Goal: Task Accomplishment & Management: Use online tool/utility

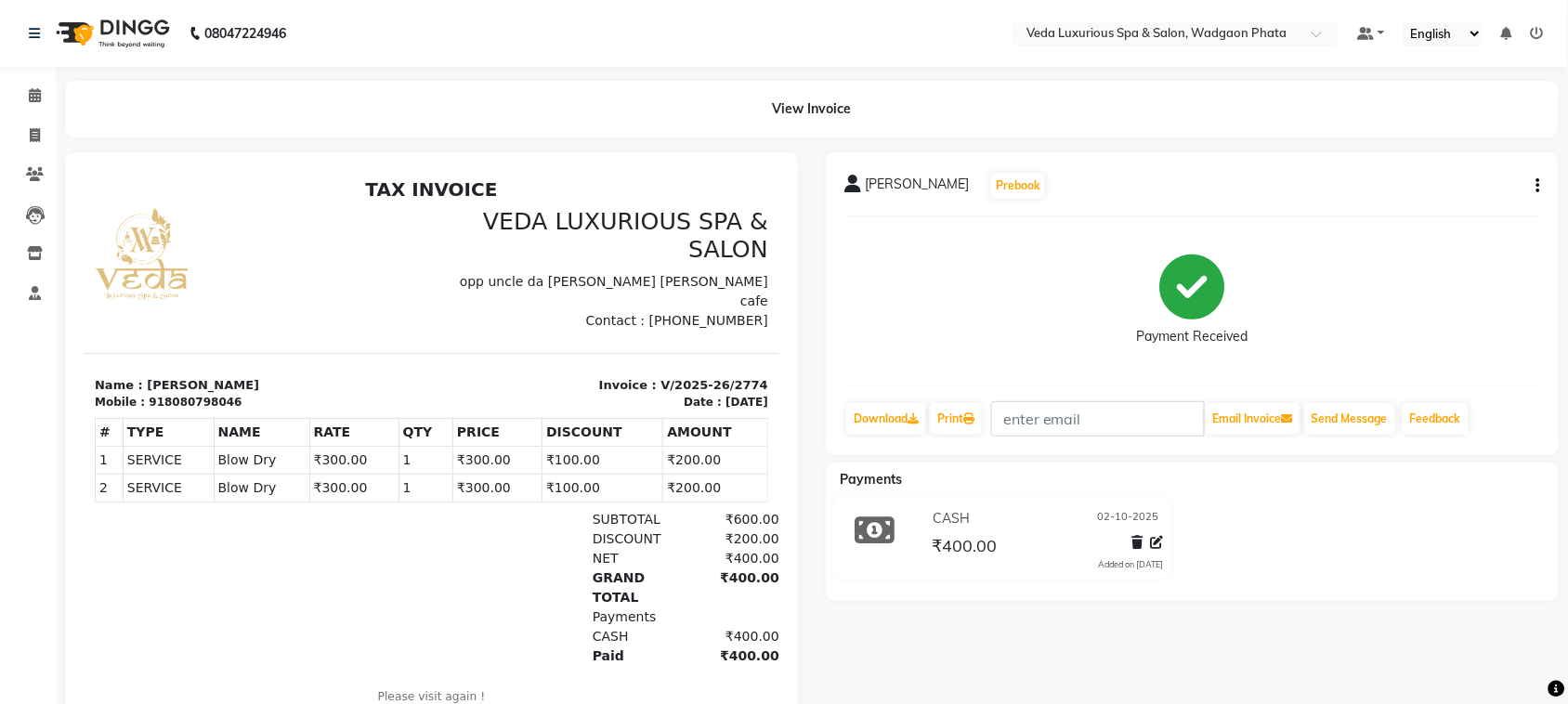
click at [1567, 0] on html "08047224946 Select Location × Veda Luxurious Spa & Salon, Wadgaon Phata Default…" at bounding box center [784, 352] width 1568 height 704
drag, startPoint x: 1584, startPoint y: 703, endPoint x: 376, endPoint y: 532, distance: 1220.3
drag, startPoint x: 376, startPoint y: 532, endPoint x: 30, endPoint y: 127, distance: 532.9
click at [30, 128] on icon at bounding box center [35, 135] width 10 height 14
select select "service"
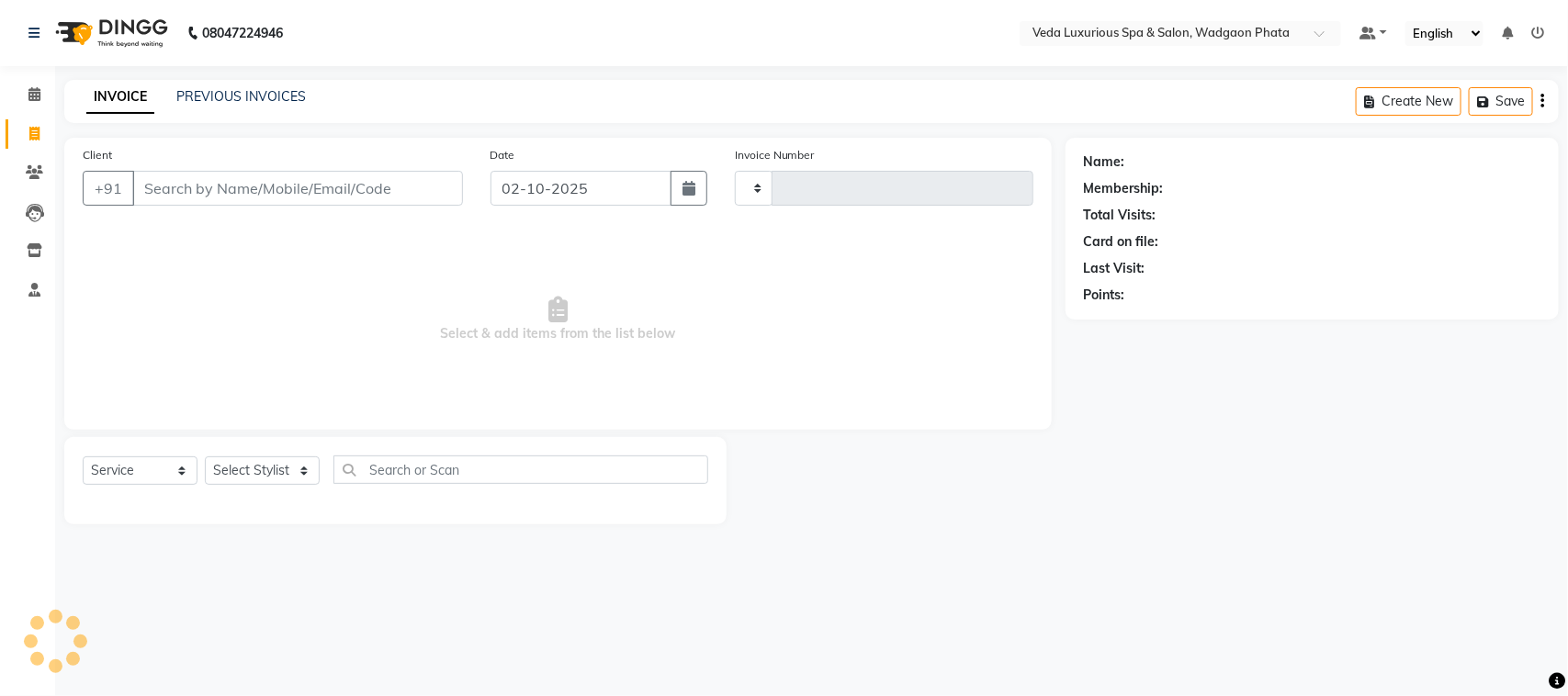
type input "2775"
select select "4666"
click at [316, 173] on input "Client" at bounding box center [298, 188] width 330 height 35
click at [323, 190] on input "Client" at bounding box center [298, 188] width 330 height 35
